Goal: Navigation & Orientation: Find specific page/section

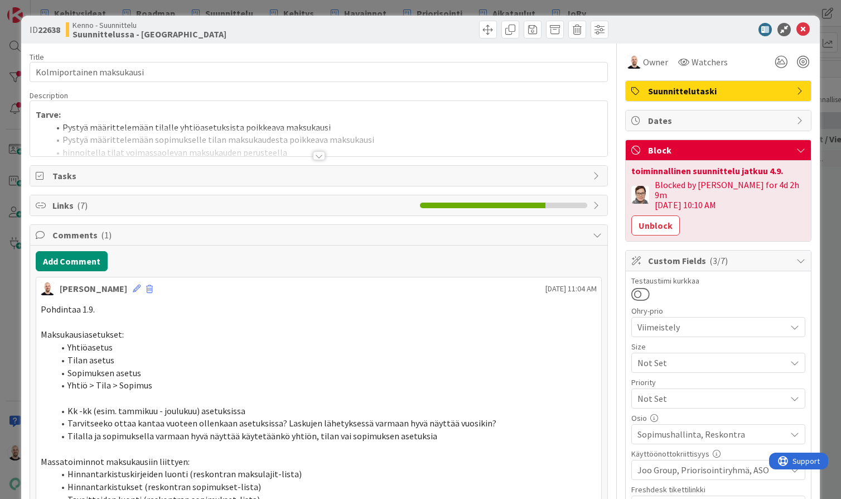
click at [445, 4] on div "ID 22638 Kenno - Suunnittelu Suunnittelussa - Rautalangat Title 25 / 128 Kolmip…" at bounding box center [420, 249] width 841 height 499
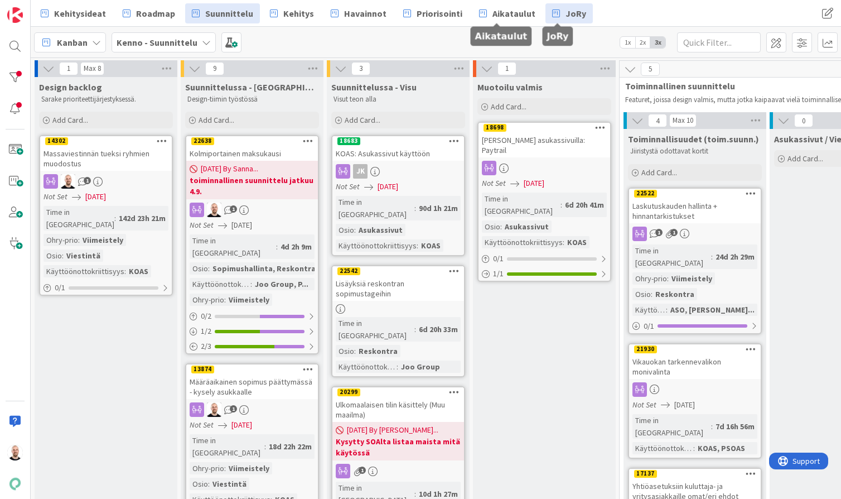
click at [566, 11] on span "JoRy" at bounding box center [576, 13] width 21 height 13
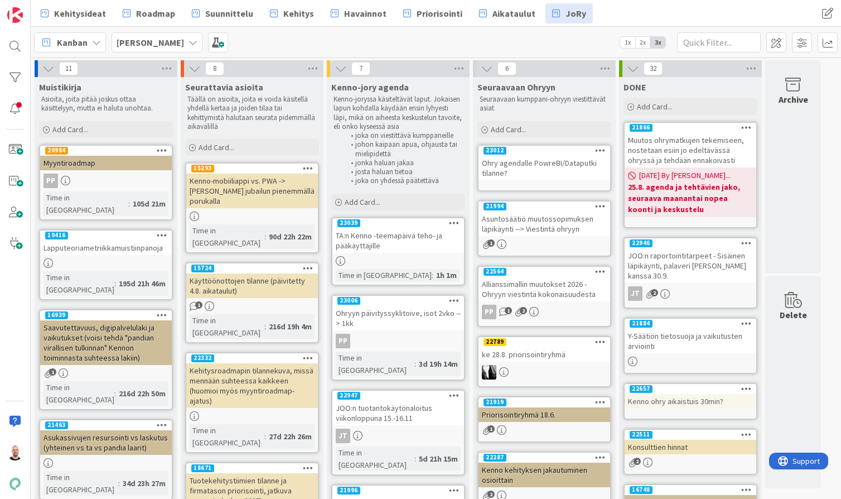
click at [384, 245] on div "TA:n Kenno -teemapäivä teho- ja pääkäyttäjille" at bounding box center [399, 240] width 132 height 25
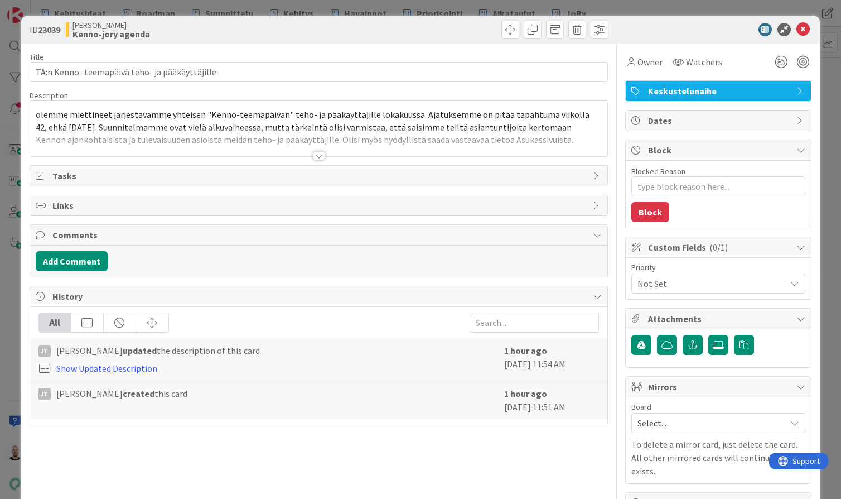
click at [320, 156] on div at bounding box center [319, 155] width 12 height 9
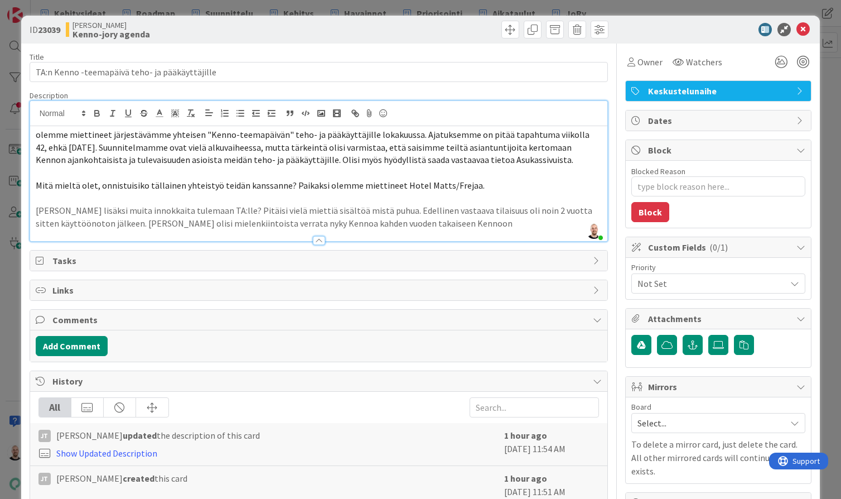
click at [575, 8] on div "ID 23039 Kenno JoRy Kenno-jory agenda Title 46 / 128 TA:n Kenno -teemapäivä teh…" at bounding box center [420, 249] width 841 height 499
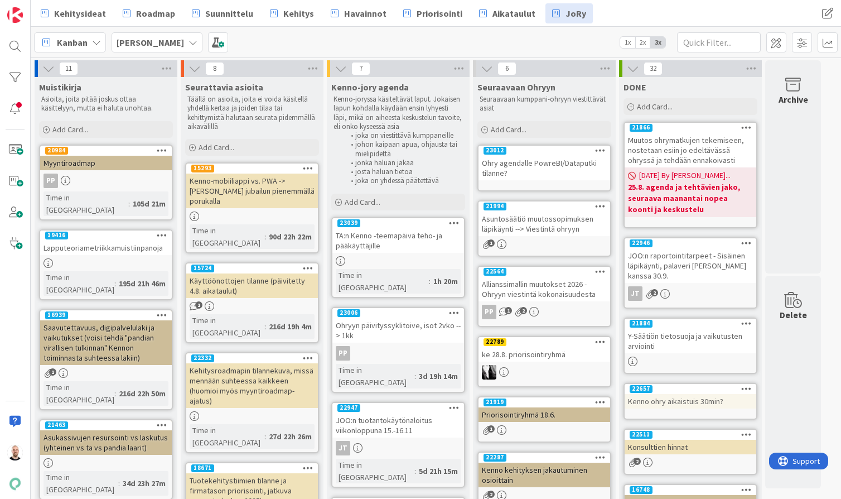
click at [392, 320] on div "Ohryyn päivityssyklitoive, isot 2vko --> 1kk" at bounding box center [399, 330] width 132 height 25
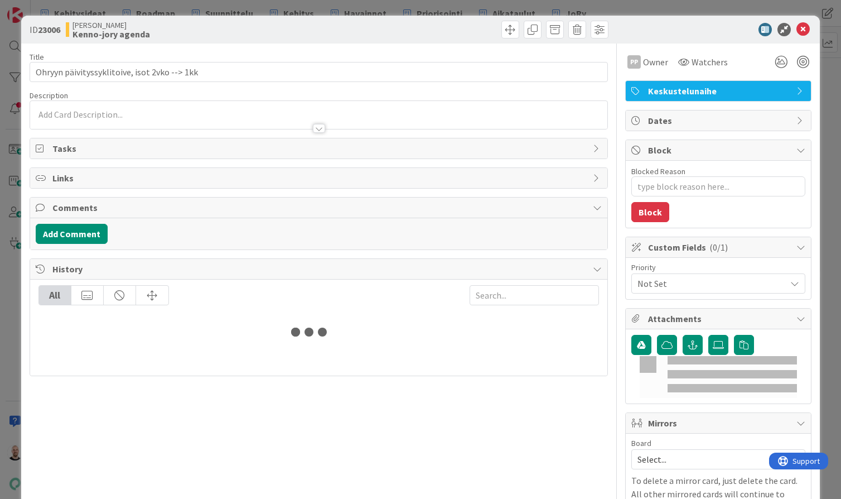
type textarea "x"
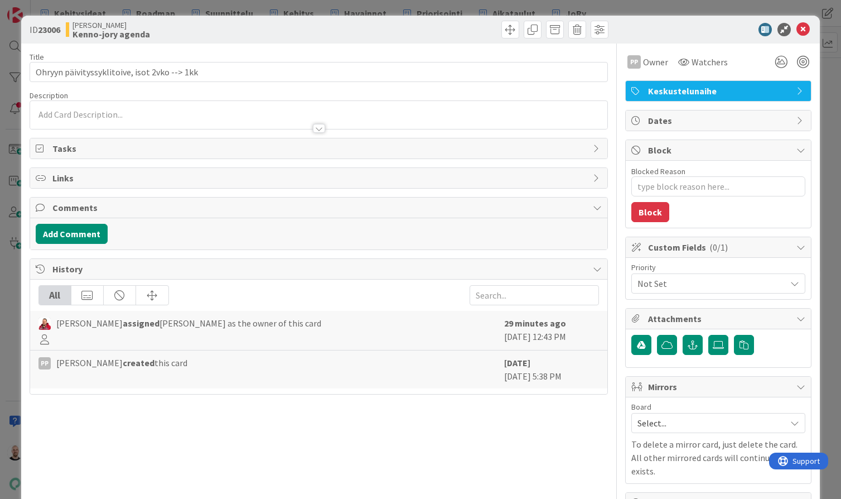
click at [382, 4] on div "ID 23006 Kenno JoRy Kenno-jory agenda Title 44 / 128 Ohryyn päivityssyklitoive,…" at bounding box center [420, 249] width 841 height 499
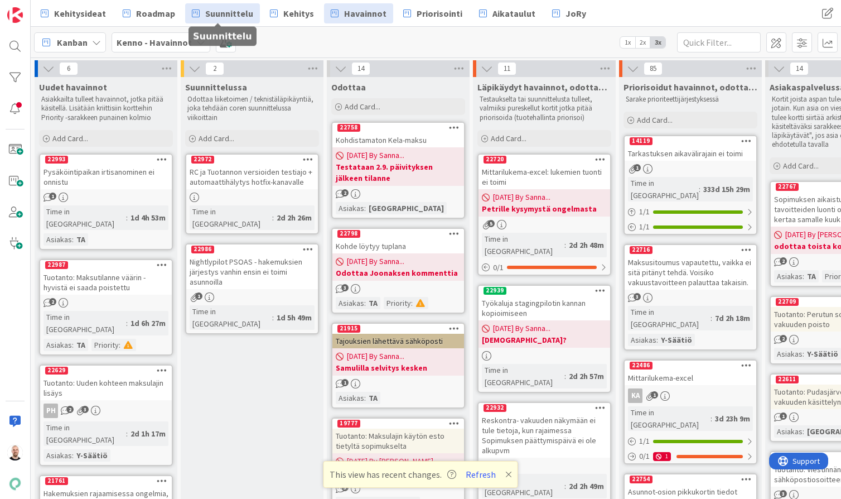
click at [227, 7] on span "Suunnittelu" at bounding box center [229, 13] width 48 height 13
